Goal: Information Seeking & Learning: Learn about a topic

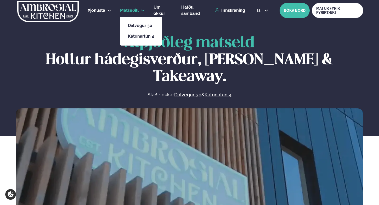
click at [133, 9] on span "Matseðill" at bounding box center [129, 10] width 19 height 5
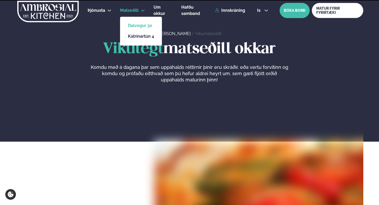
click at [131, 27] on link "Dalvegur 30" at bounding box center [141, 26] width 26 height 4
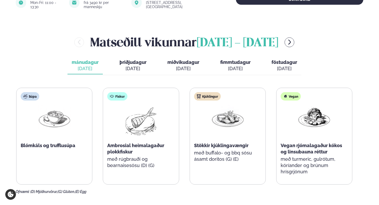
scroll to position [200, 0]
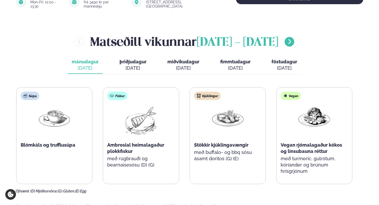
click at [286, 38] on icon "menu-btn-right" at bounding box center [289, 41] width 6 height 6
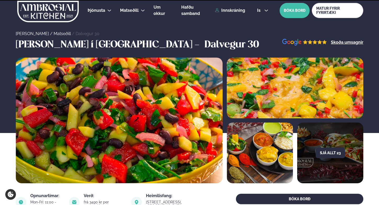
scroll to position [194, 0]
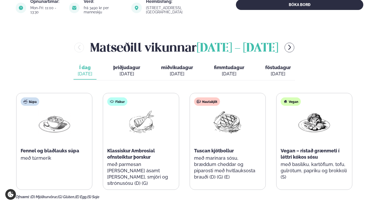
click at [283, 65] on span "föstudagur" at bounding box center [278, 67] width 26 height 5
